Goal: Task Accomplishment & Management: Manage account settings

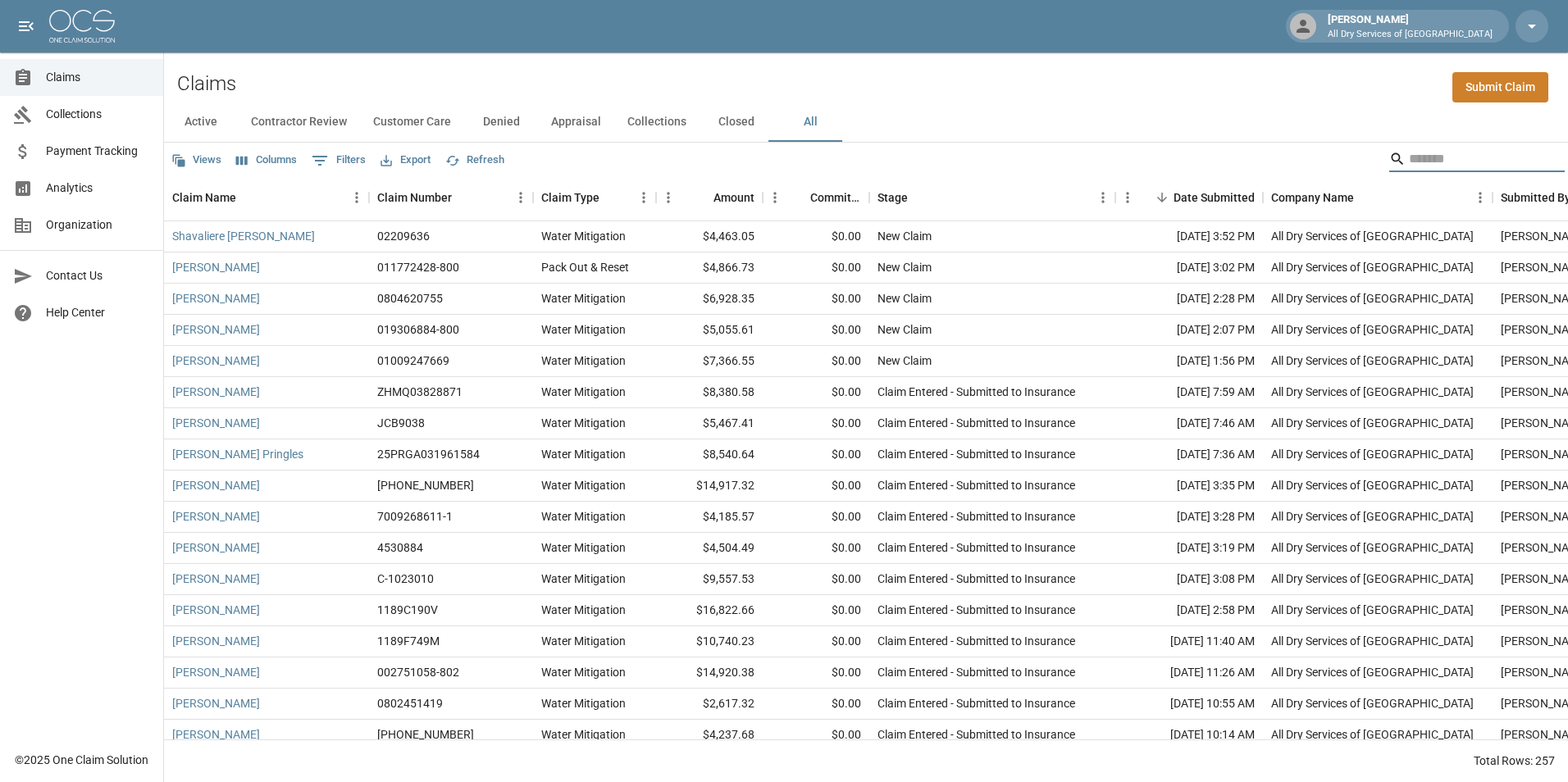
click at [1419, 166] on input "Search" at bounding box center [1475, 159] width 132 height 26
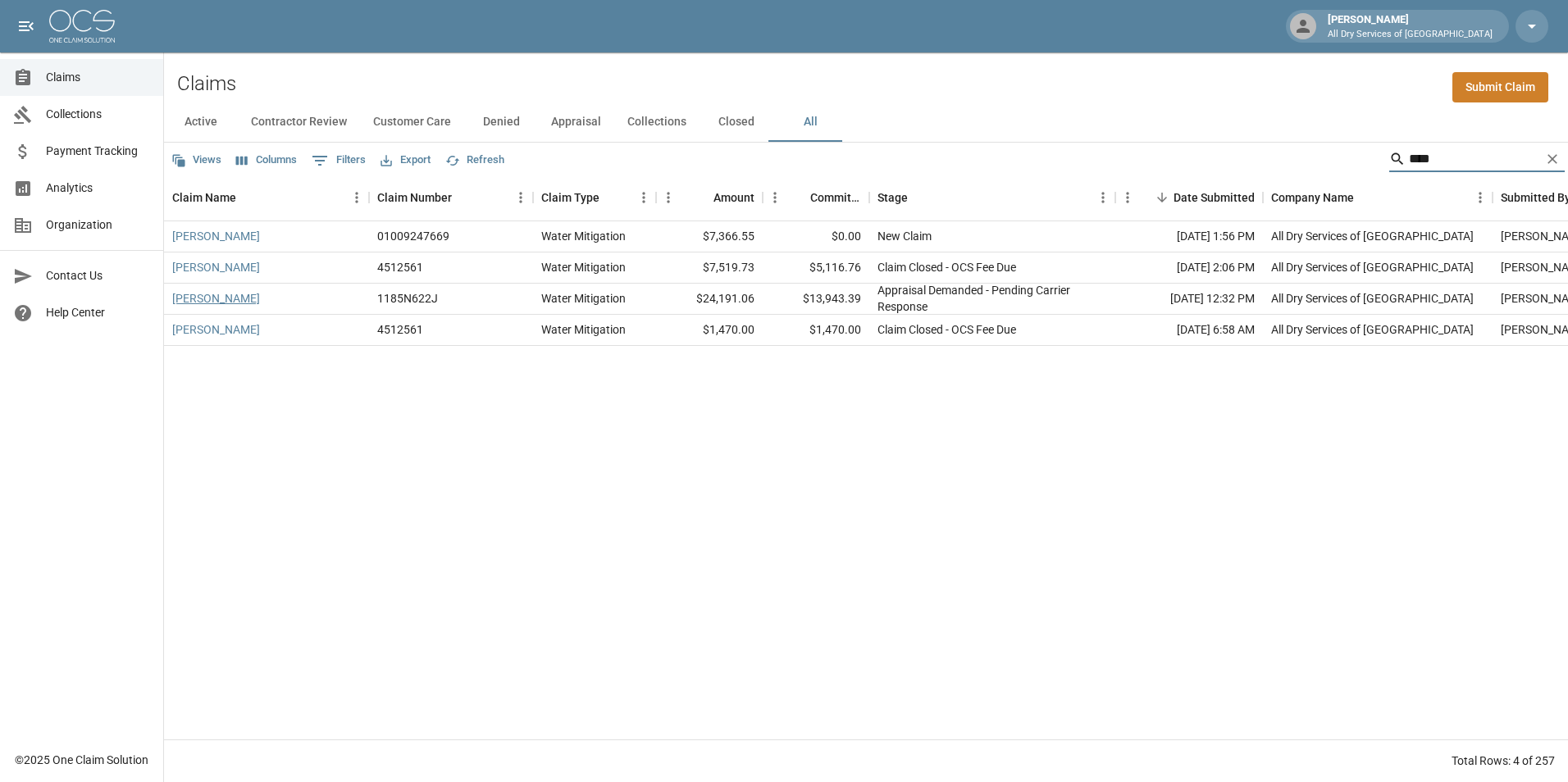
type input "****"
click at [220, 297] on link "[PERSON_NAME]" at bounding box center [216, 298] width 87 height 16
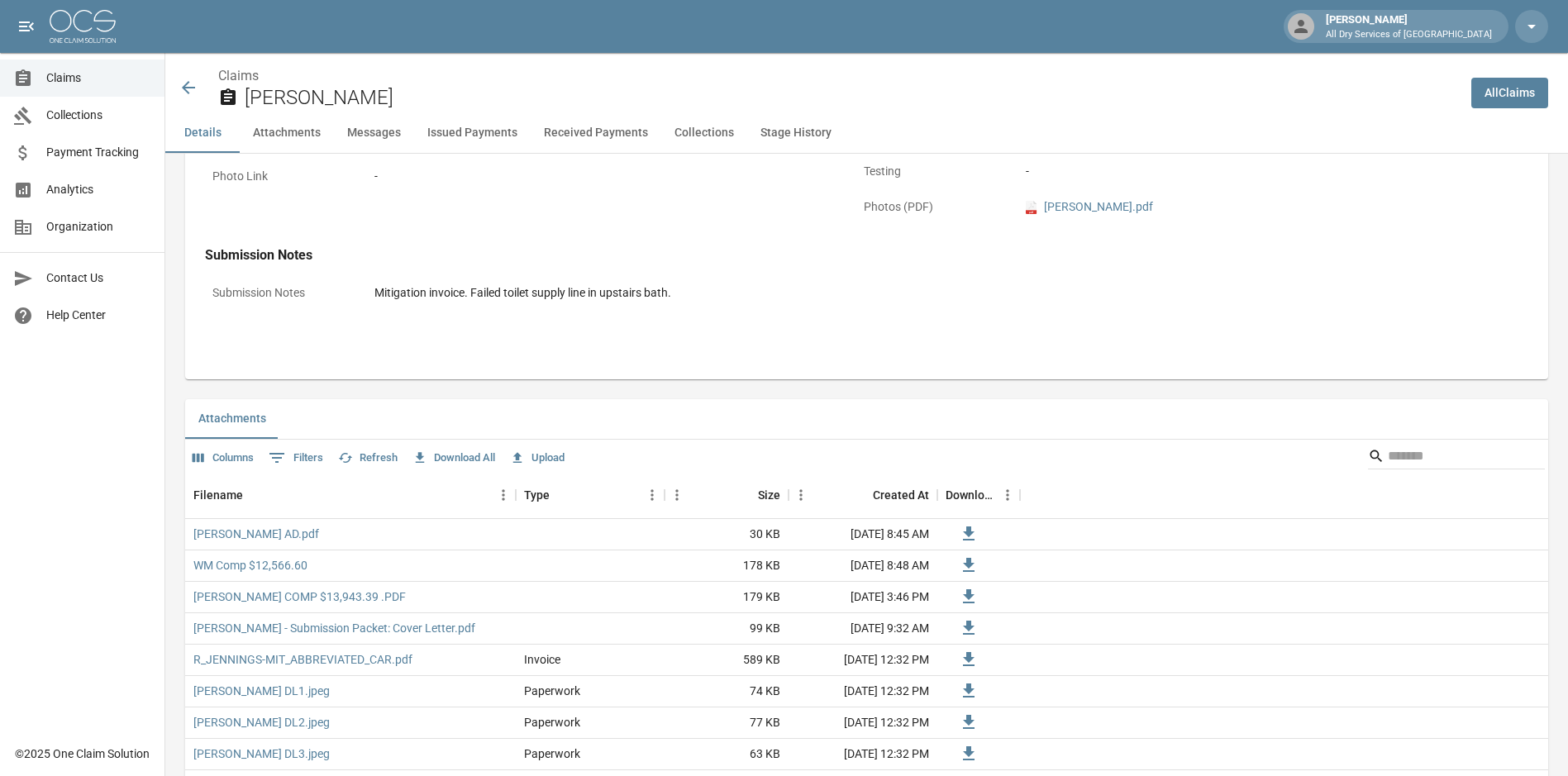
scroll to position [744, 0]
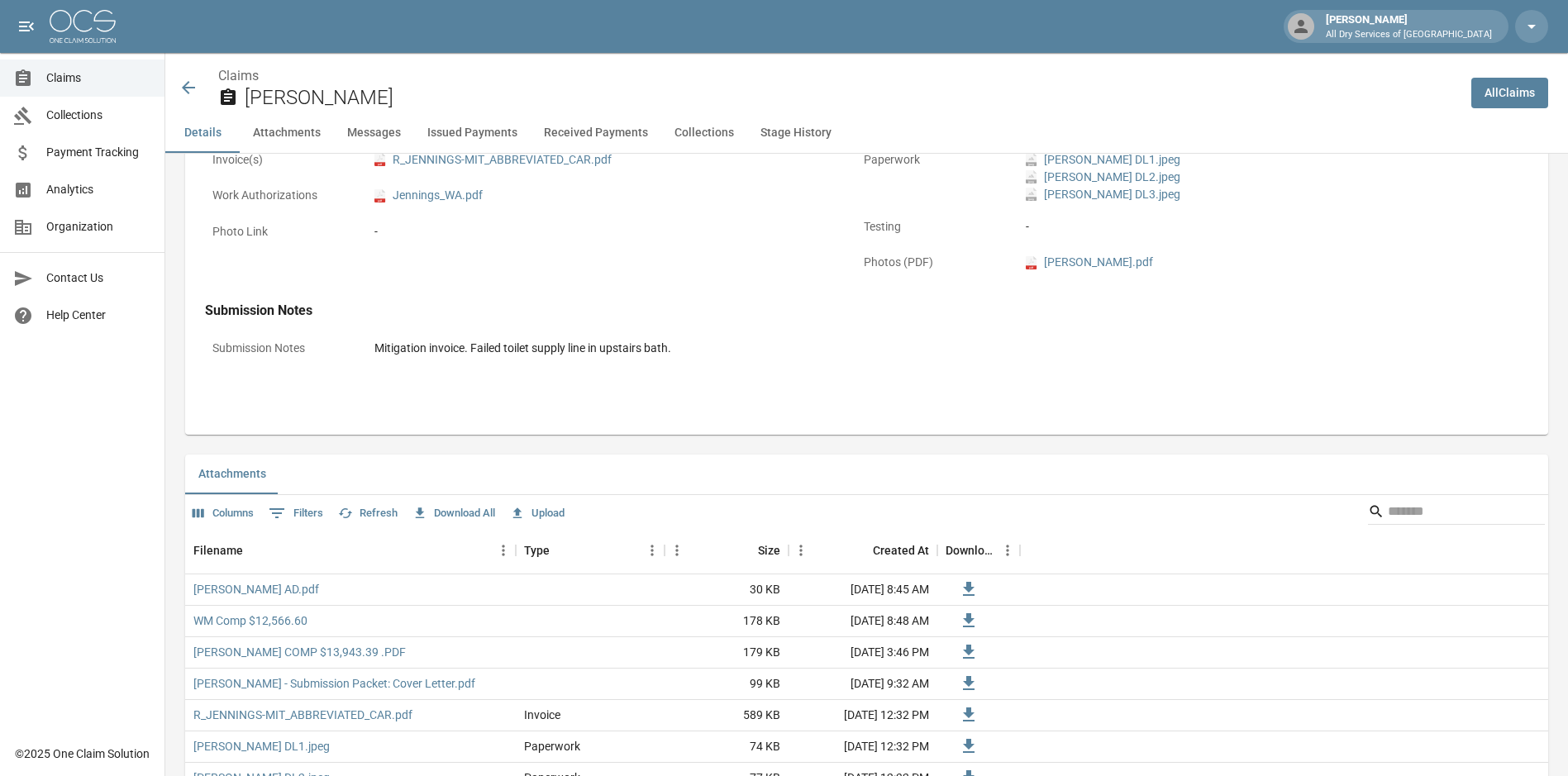
click at [554, 516] on button "Upload" at bounding box center [537, 514] width 62 height 26
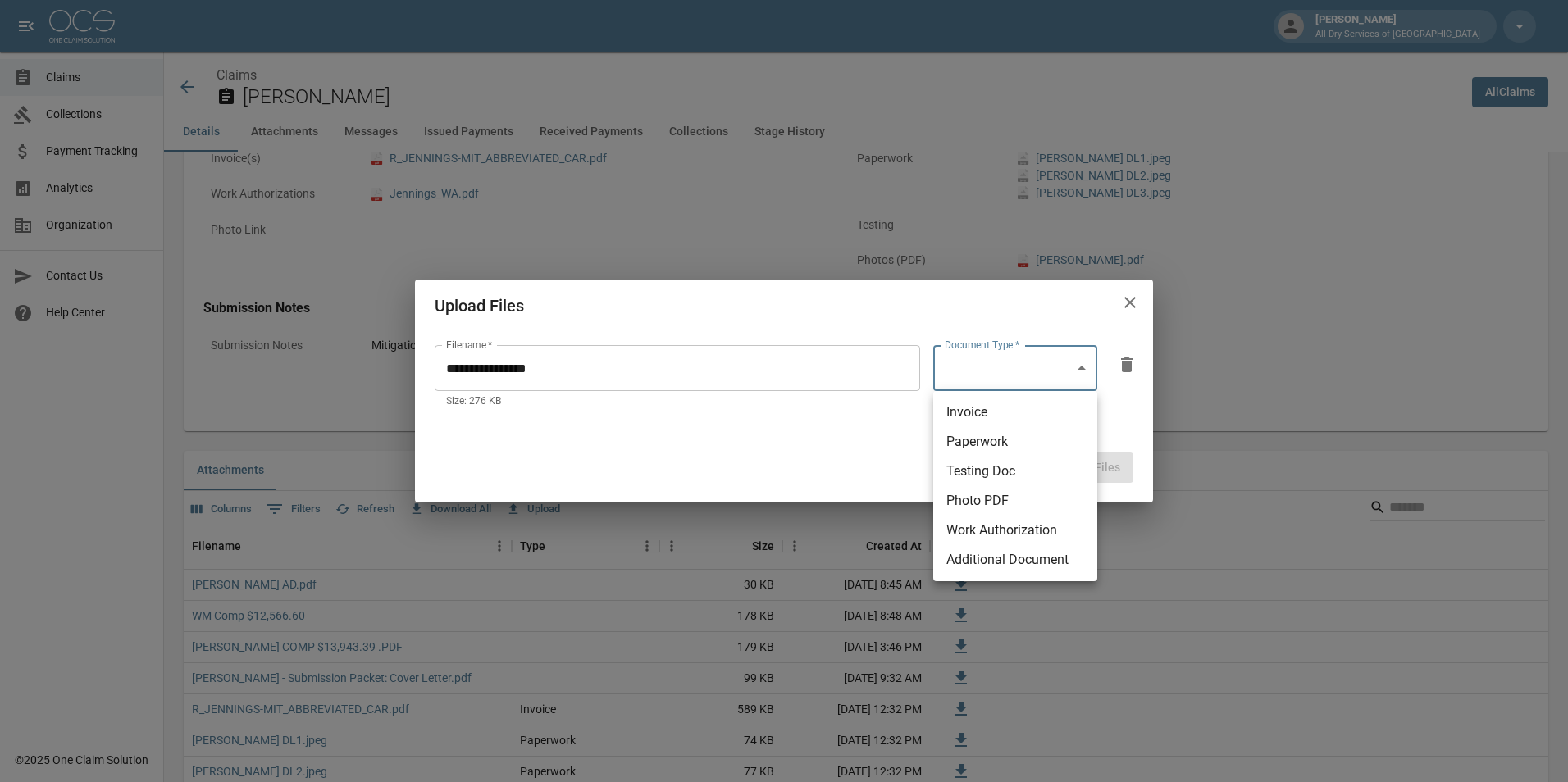
click at [1030, 433] on li "Paperwork" at bounding box center [1015, 442] width 164 height 30
click at [1022, 564] on li "Additional Document" at bounding box center [1015, 560] width 164 height 30
type input "**********"
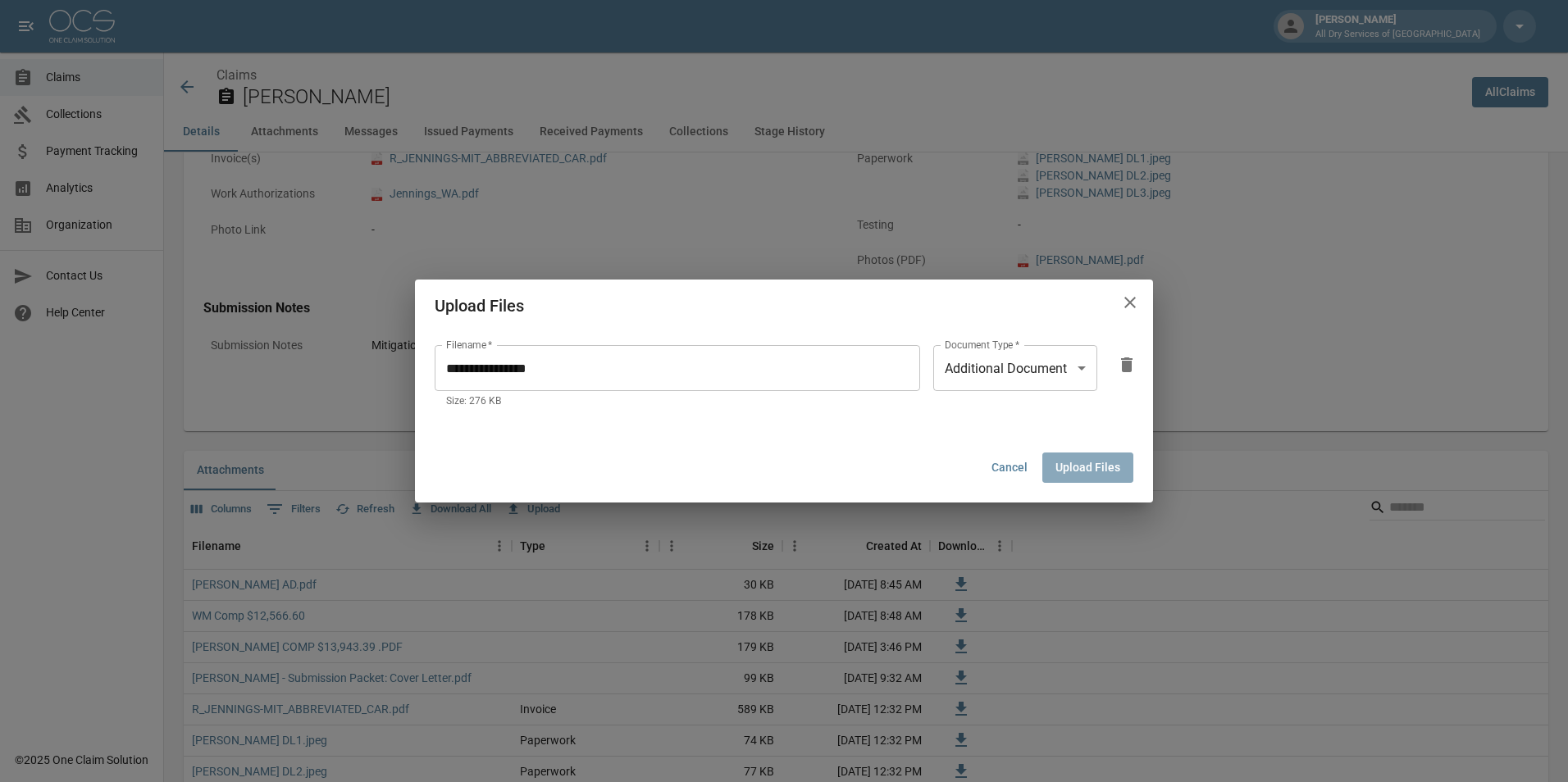
click at [1090, 461] on button "Upload Files" at bounding box center [1088, 468] width 91 height 31
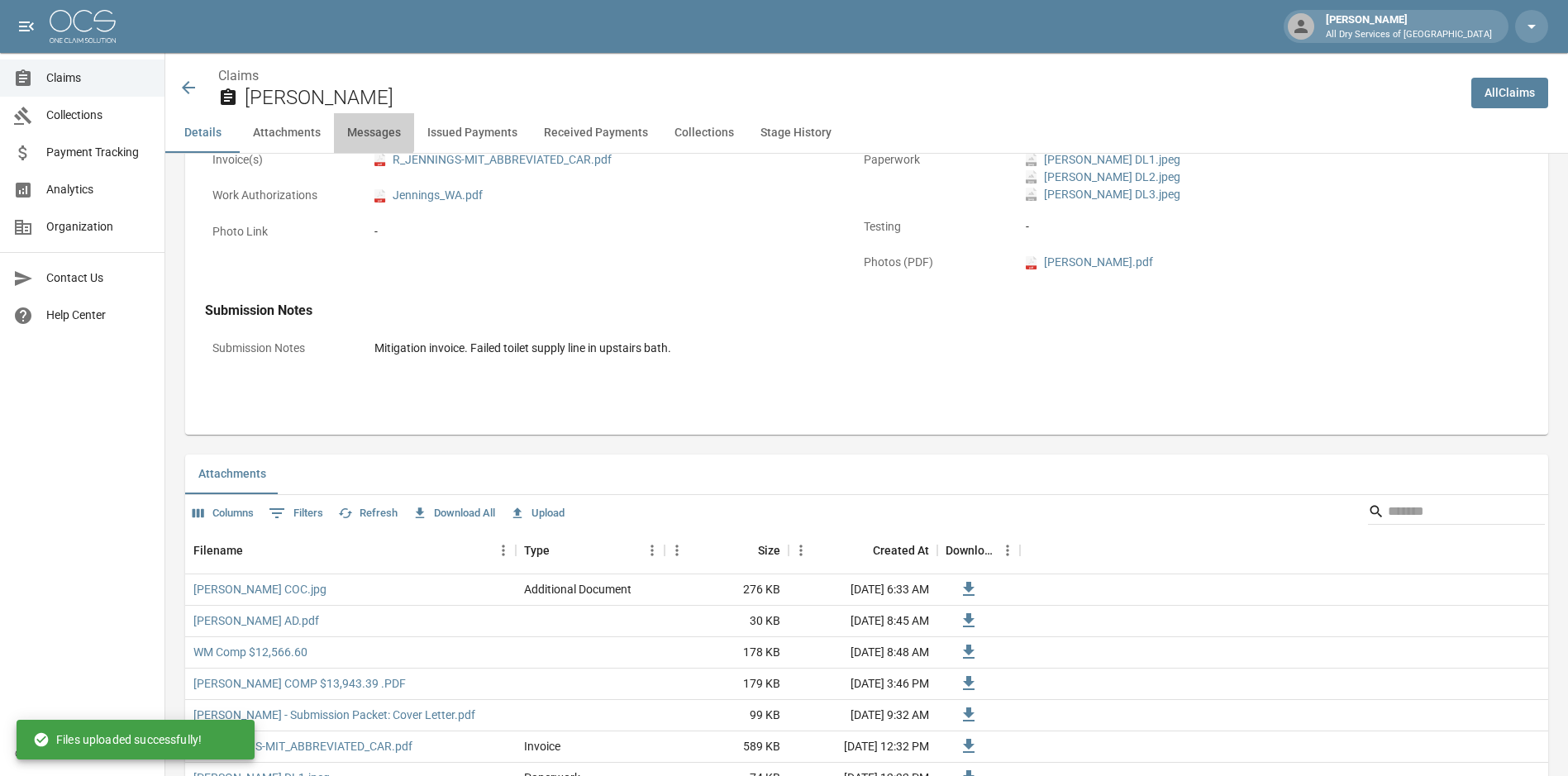
click at [369, 132] on button "Messages" at bounding box center [374, 132] width 80 height 39
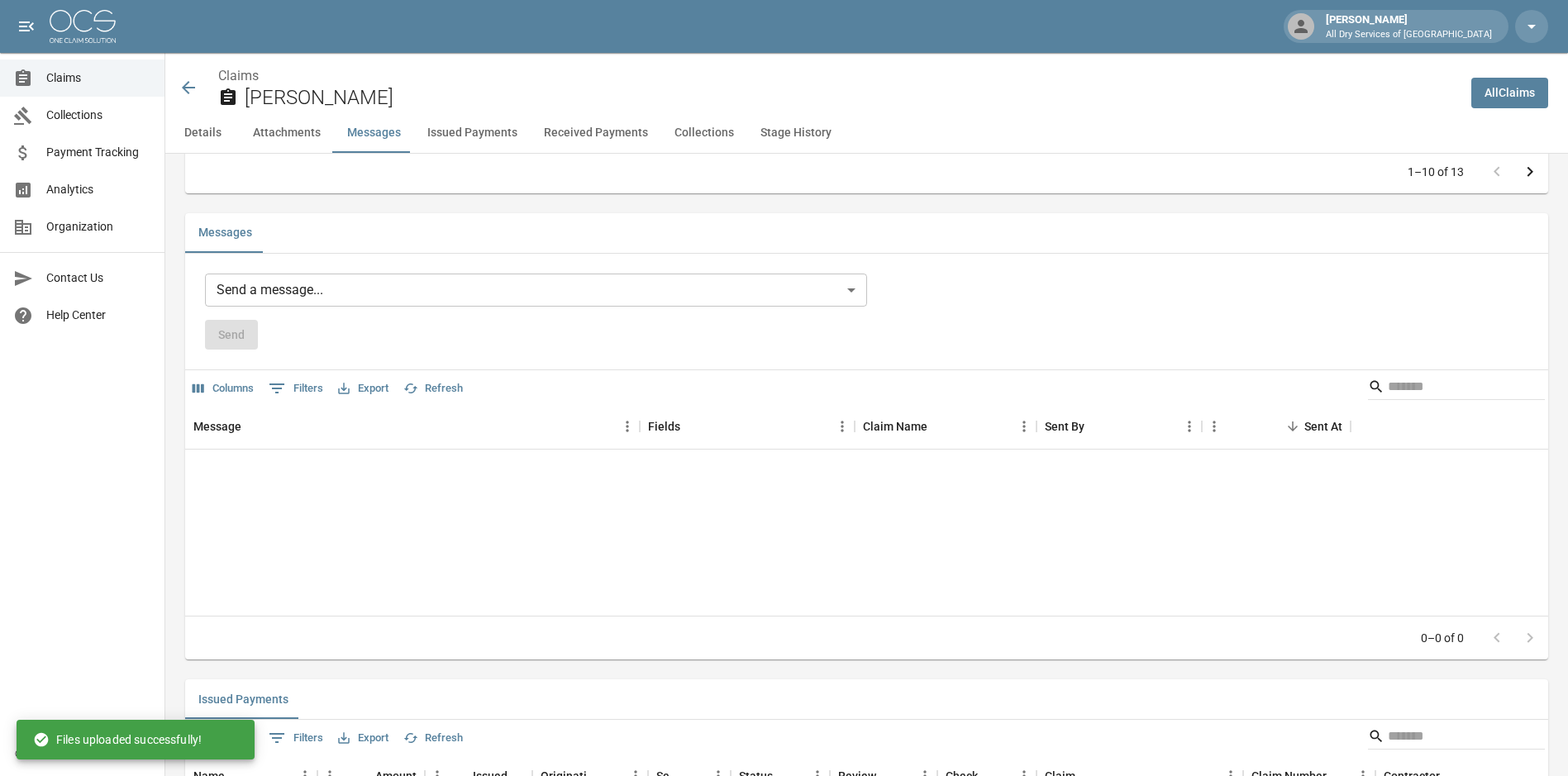
scroll to position [1489, 0]
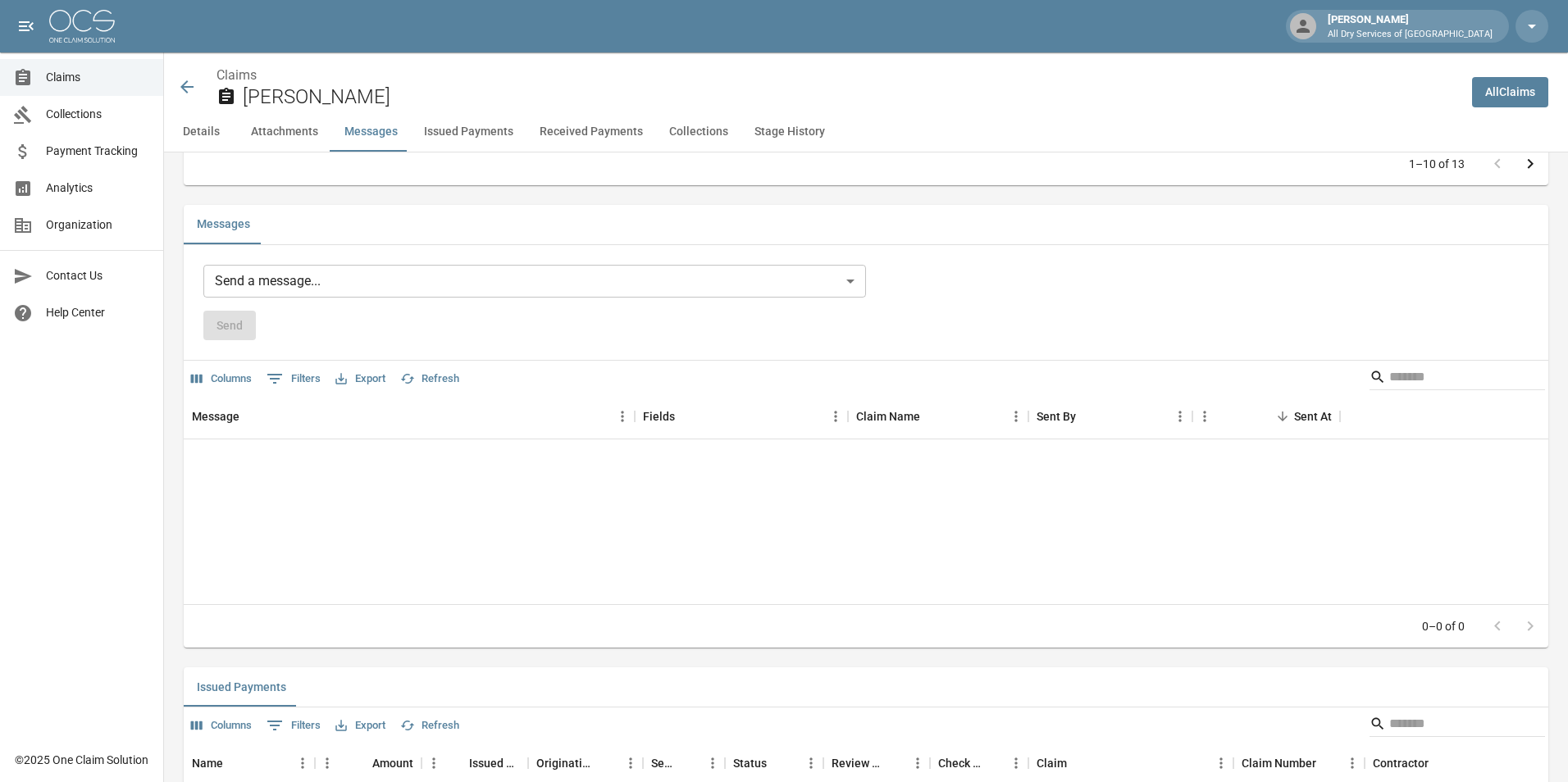
click at [305, 278] on body "Joe Antonelli All Dry Services of Atlanta Claims Collections Payment Tracking A…" at bounding box center [784, 489] width 1568 height 3932
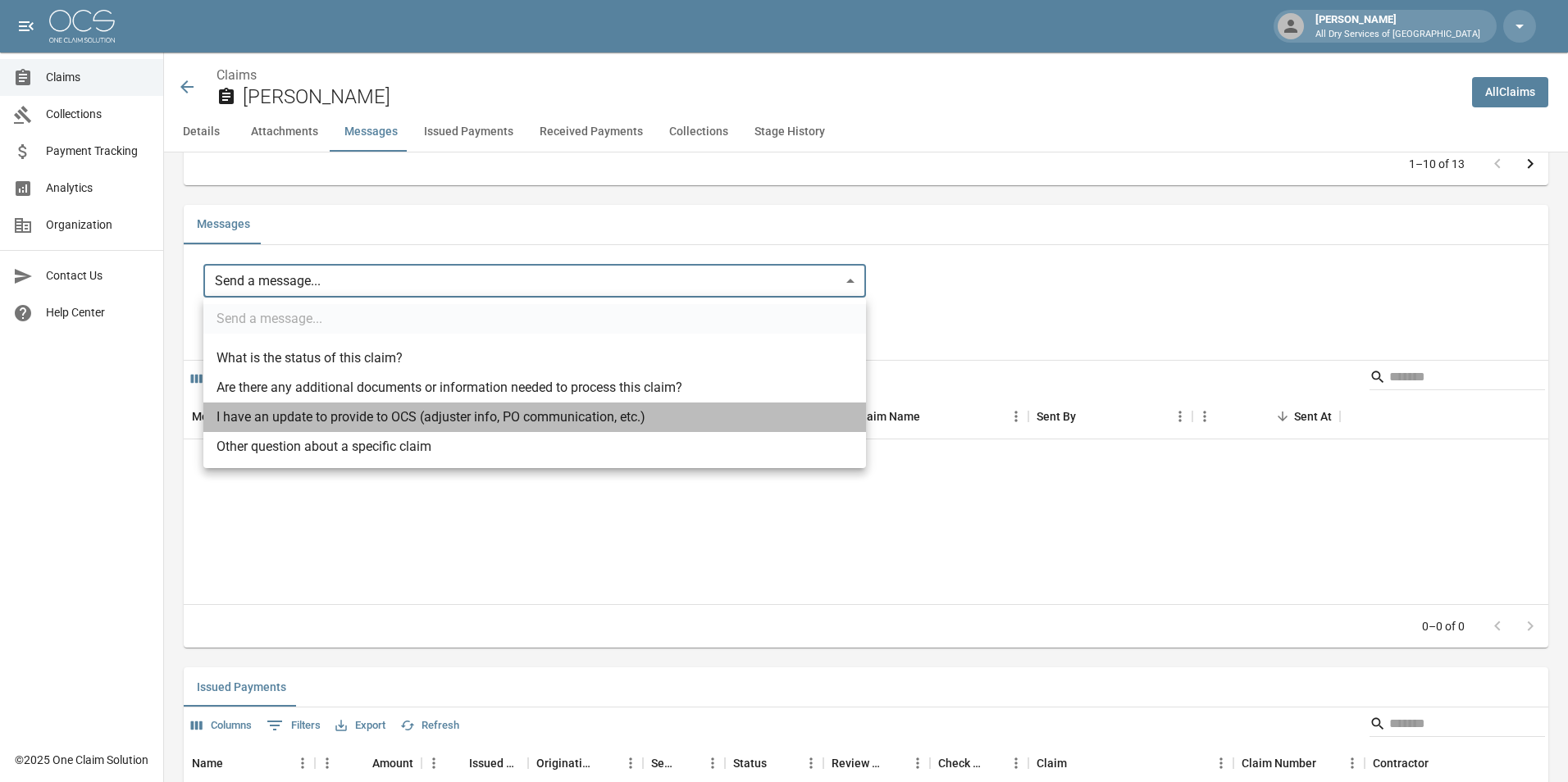
click at [390, 419] on li "I have an update to provide to OCS (adjuster info, PO communication, etc.)" at bounding box center [535, 417] width 663 height 30
type input "**********"
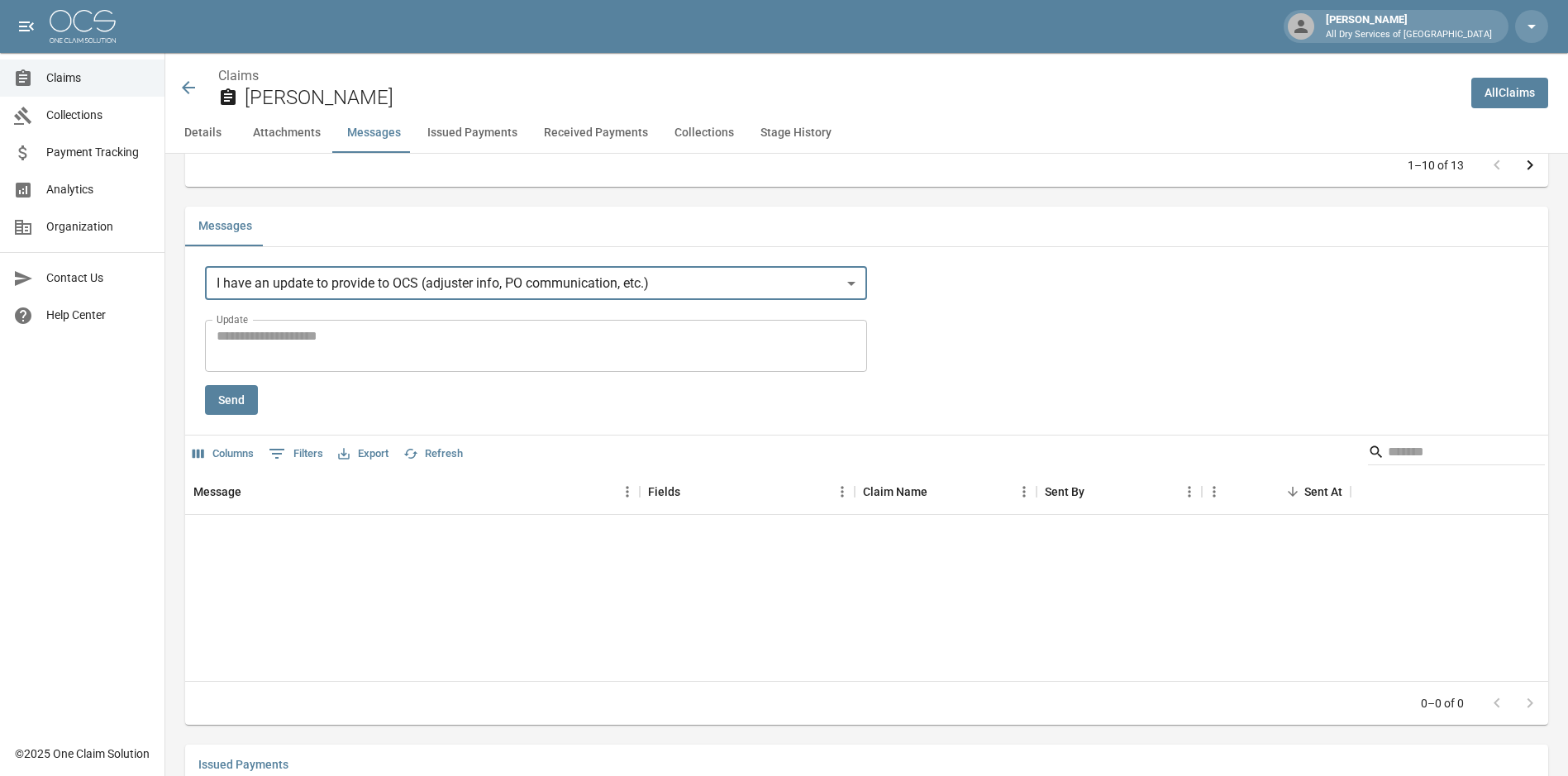
click at [301, 347] on textarea "Update" at bounding box center [535, 345] width 639 height 38
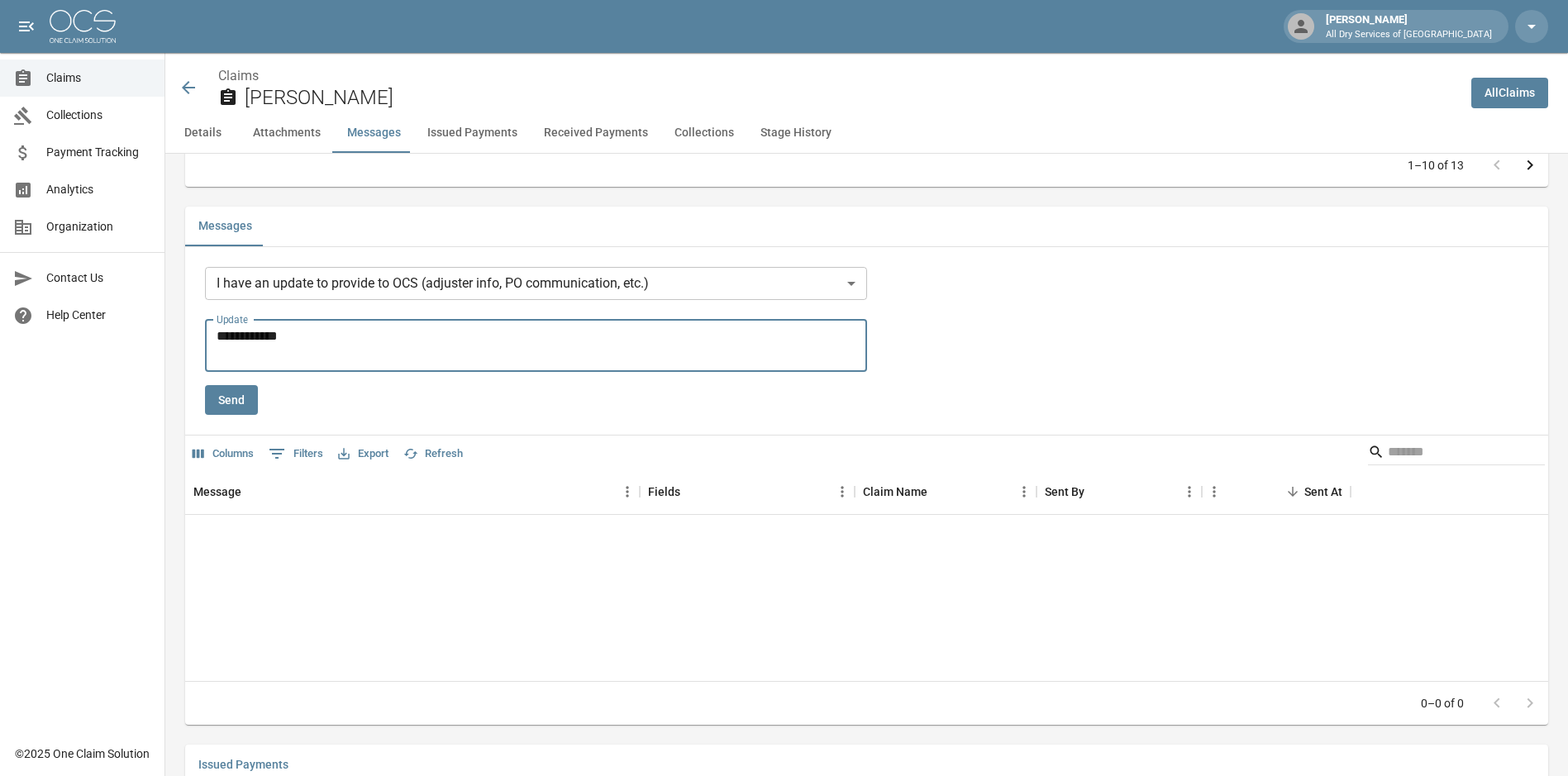
type textarea "**********"
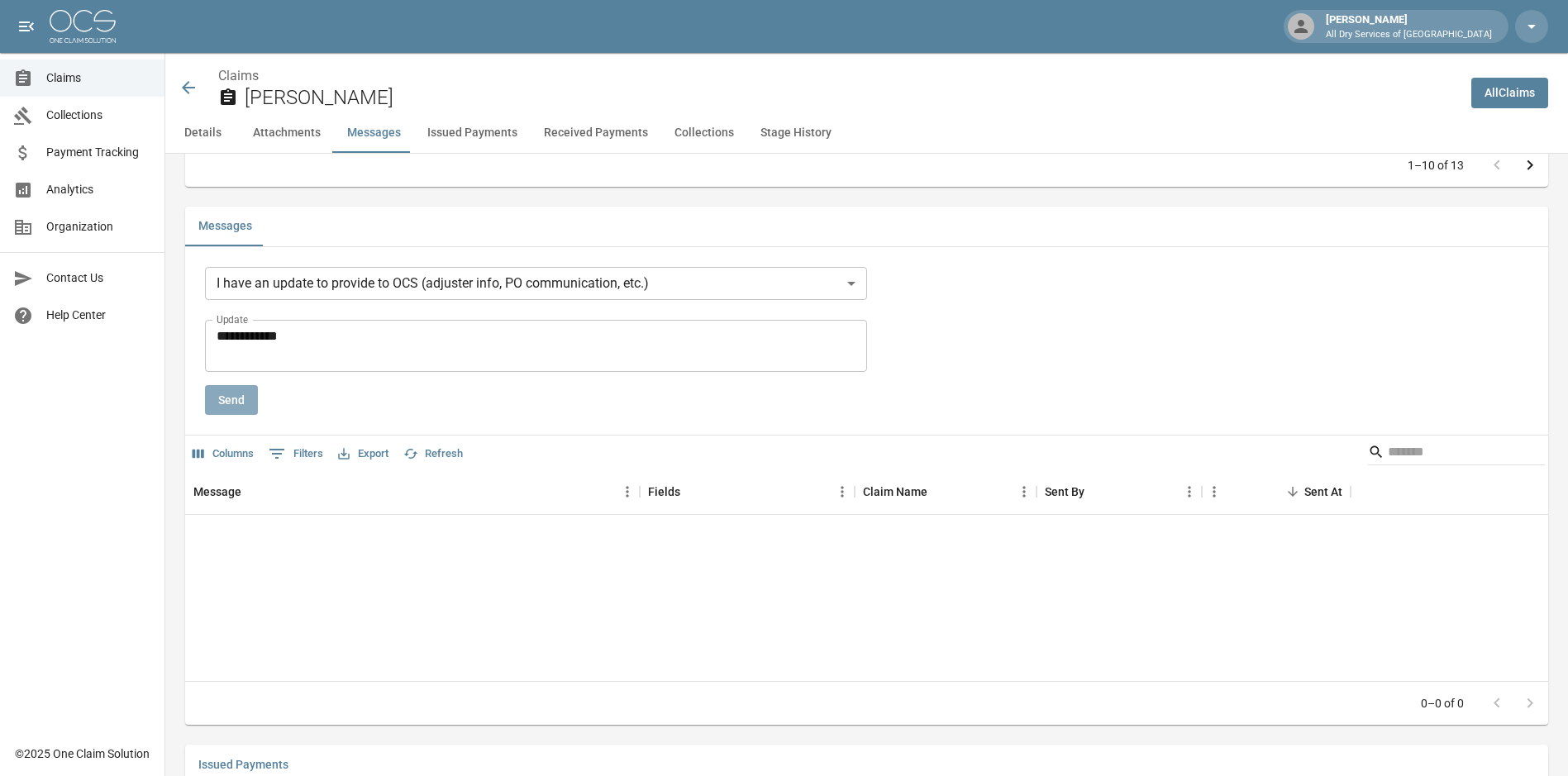
click at [234, 394] on button "Send" at bounding box center [232, 400] width 53 height 31
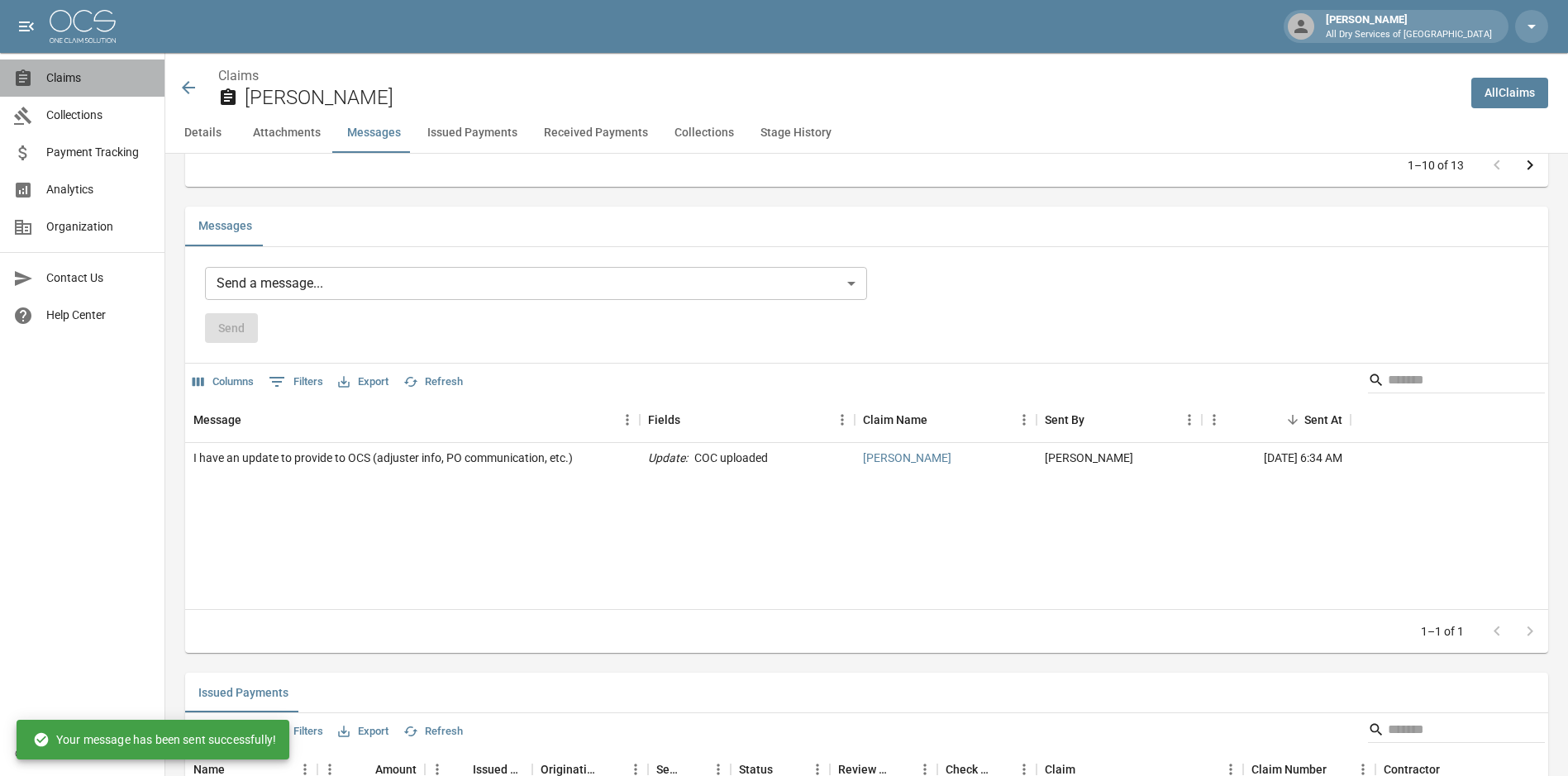
click at [80, 80] on span "Claims" at bounding box center [98, 78] width 105 height 17
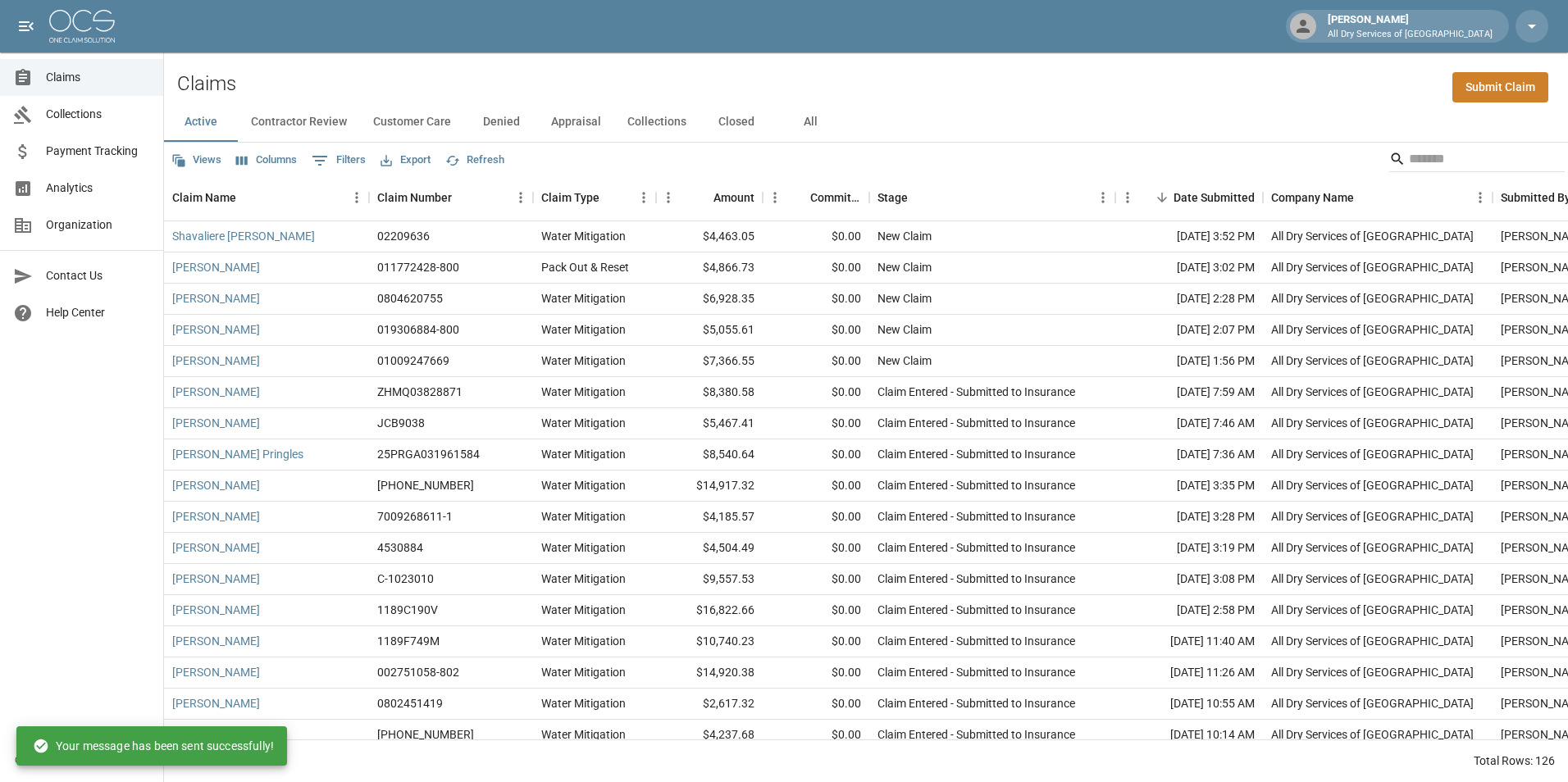
click at [807, 119] on button "All" at bounding box center [810, 122] width 74 height 39
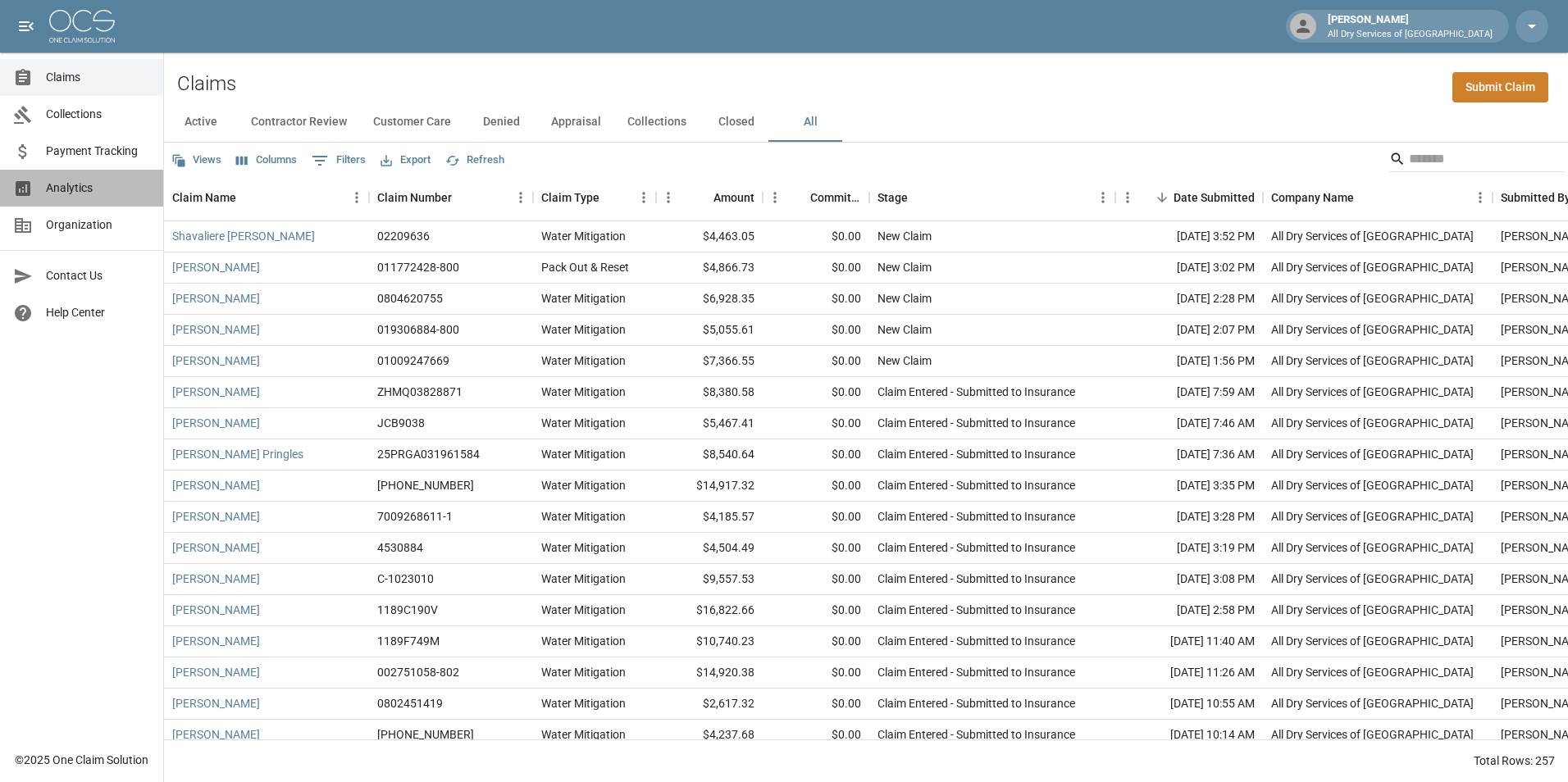
click at [110, 184] on span "Analytics" at bounding box center [98, 188] width 104 height 17
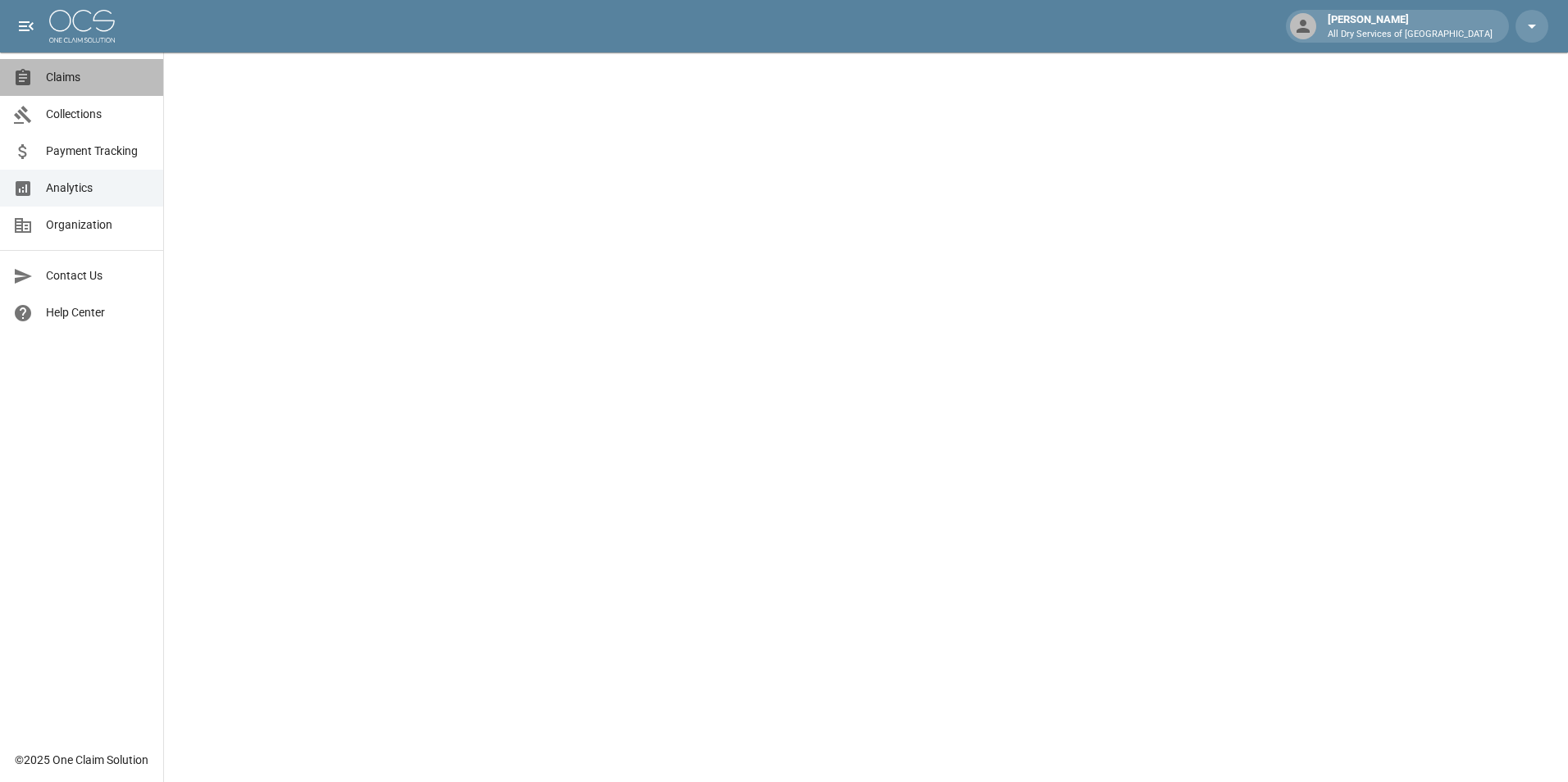
click at [92, 74] on span "Claims" at bounding box center [98, 77] width 104 height 17
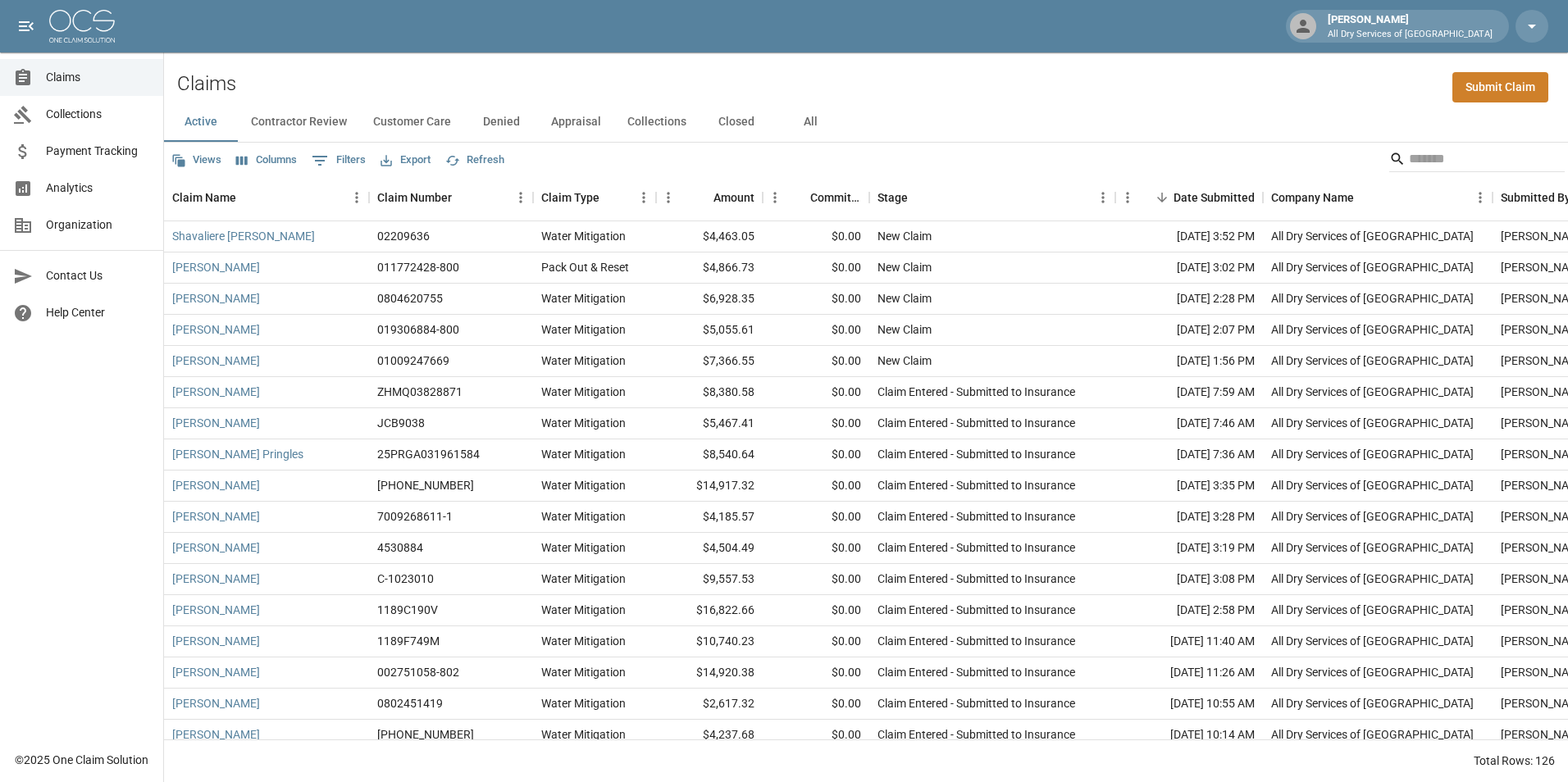
click at [805, 121] on button "All" at bounding box center [810, 122] width 74 height 39
